Goal: Book appointment/travel/reservation

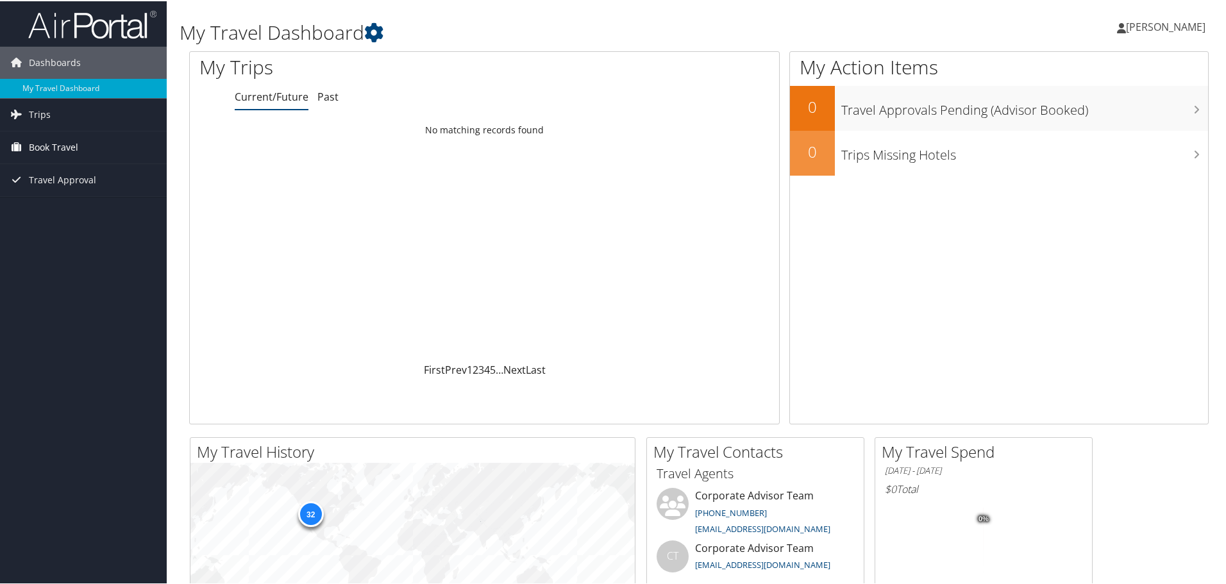
click at [64, 147] on span "Book Travel" at bounding box center [53, 146] width 49 height 32
click at [60, 212] on link "Book/Manage Online Trips" at bounding box center [83, 210] width 167 height 19
